Goal: Book appointment/travel/reservation

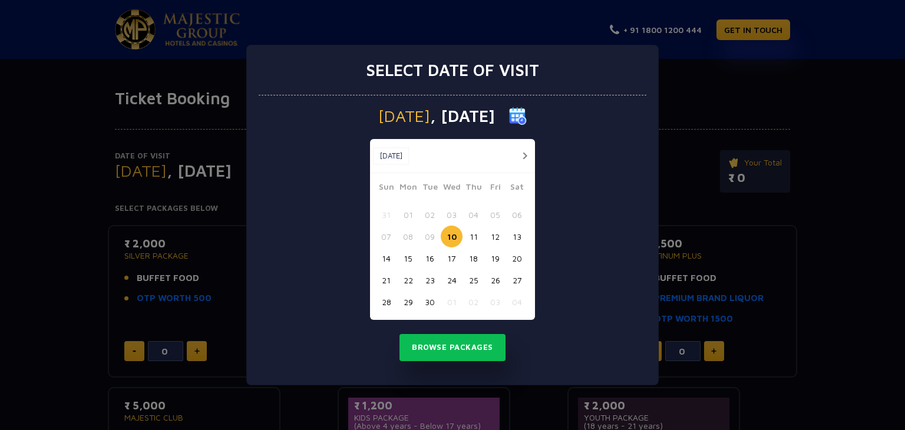
click at [495, 229] on button "12" at bounding box center [495, 237] width 22 height 22
click at [455, 347] on button "Browse Packages" at bounding box center [452, 347] width 106 height 27
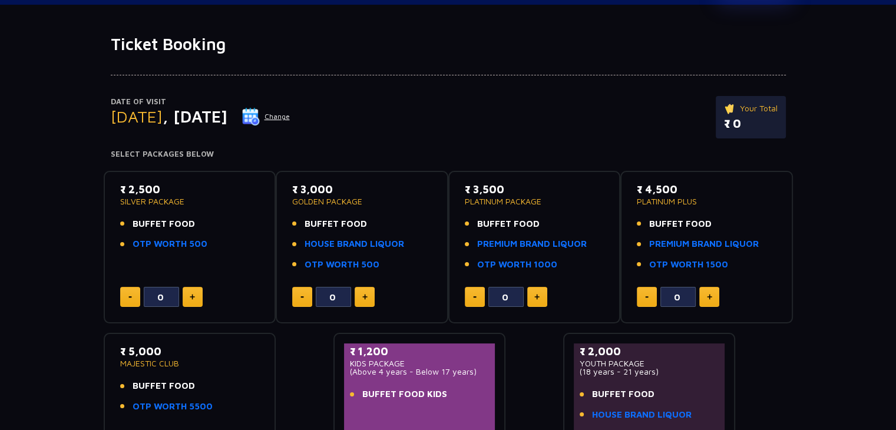
scroll to position [57, 0]
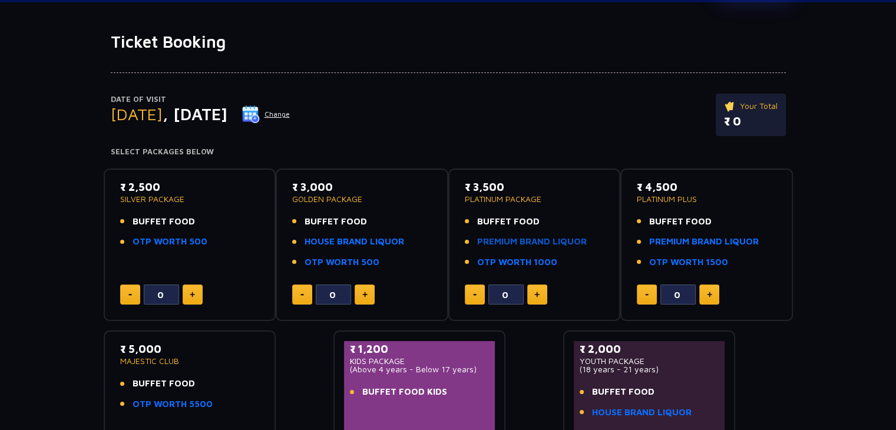
click at [545, 246] on link "PREMIUM BRAND LIQUOR" at bounding box center [532, 242] width 110 height 14
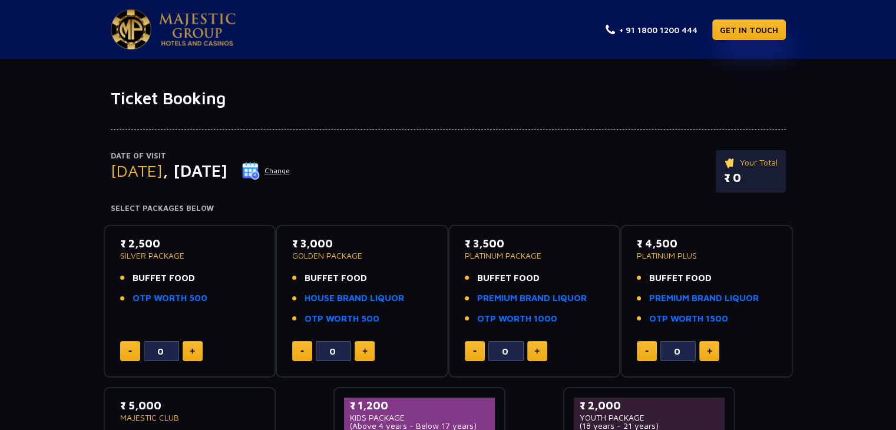
scroll to position [14, 0]
